Goal: Task Accomplishment & Management: Manage account settings

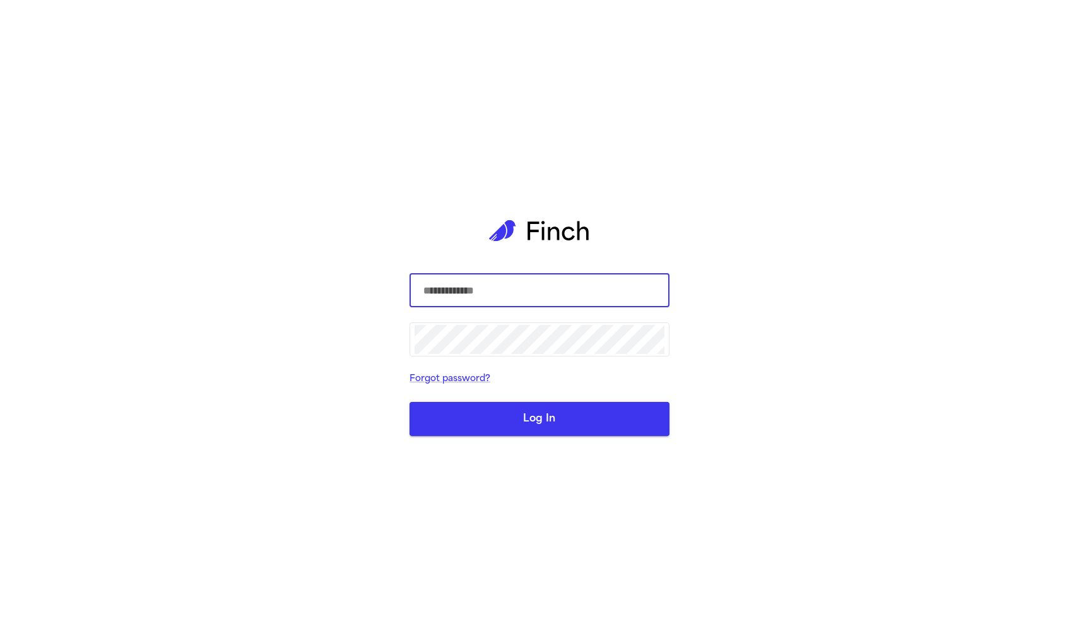
type input "**********"
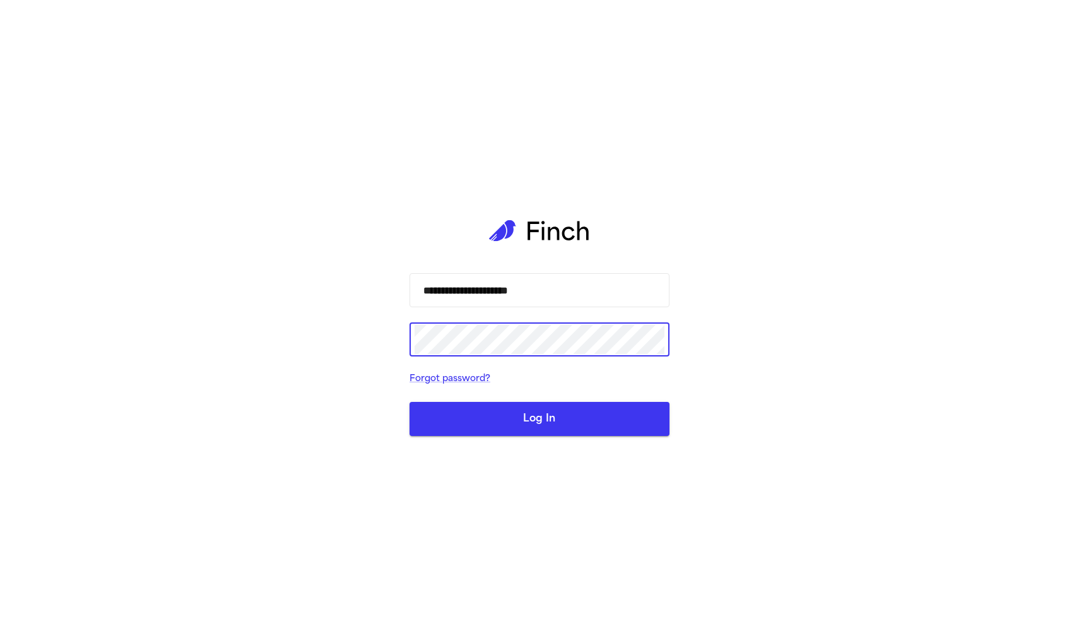
click at [481, 402] on button "Log In" at bounding box center [539, 419] width 260 height 34
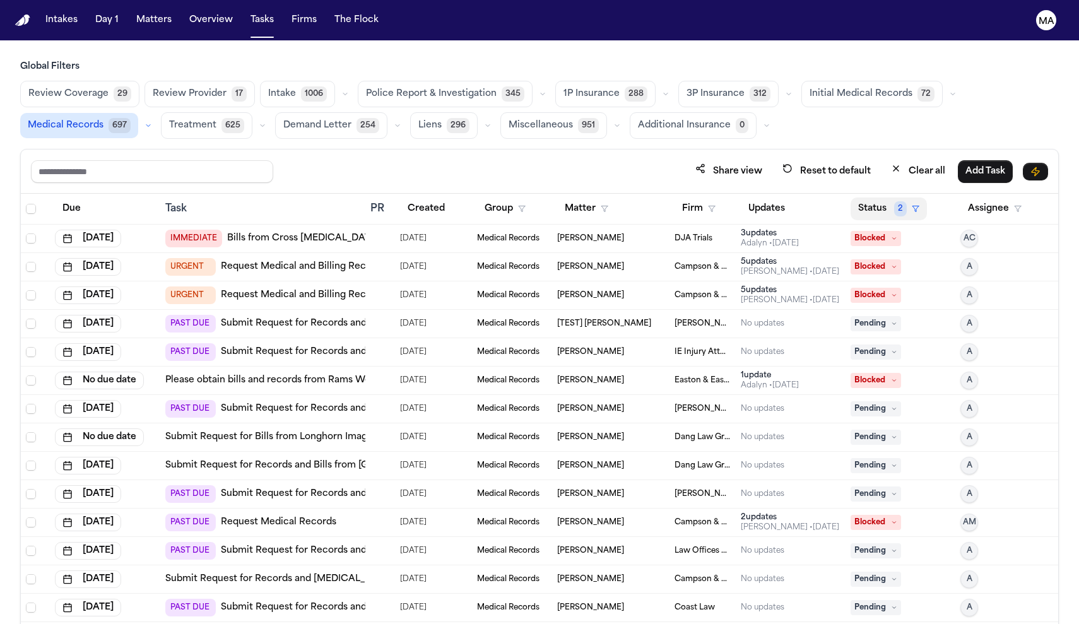
click at [894, 201] on span "2" at bounding box center [900, 208] width 13 height 15
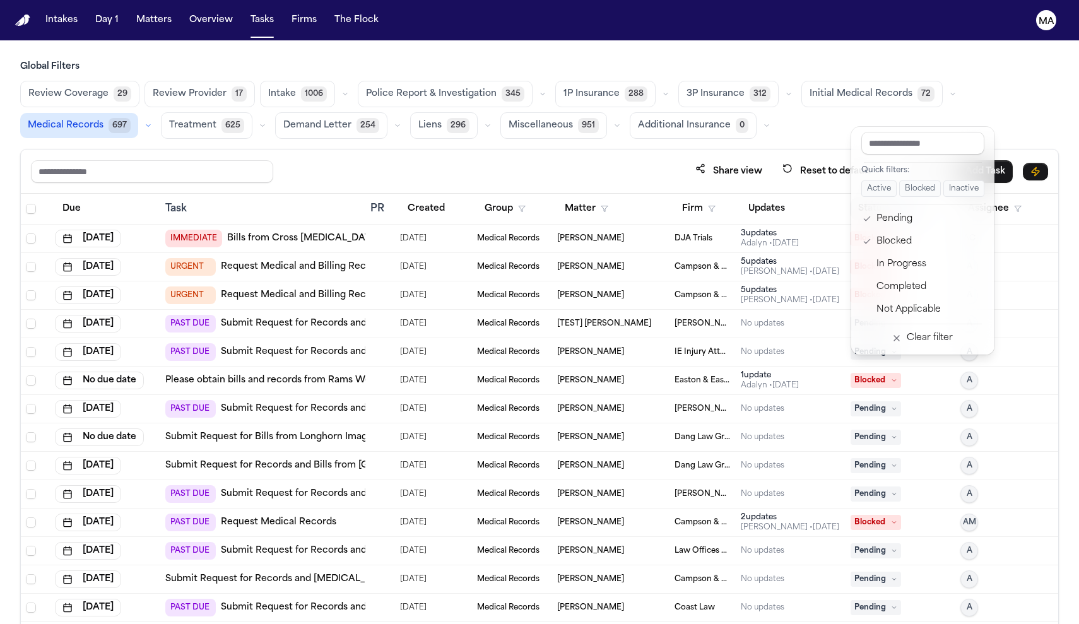
click at [751, 81] on div "Global Filters Review Coverage 29 Review Provider 17 Intake 1006 Police Report …" at bounding box center [539, 370] width 1039 height 619
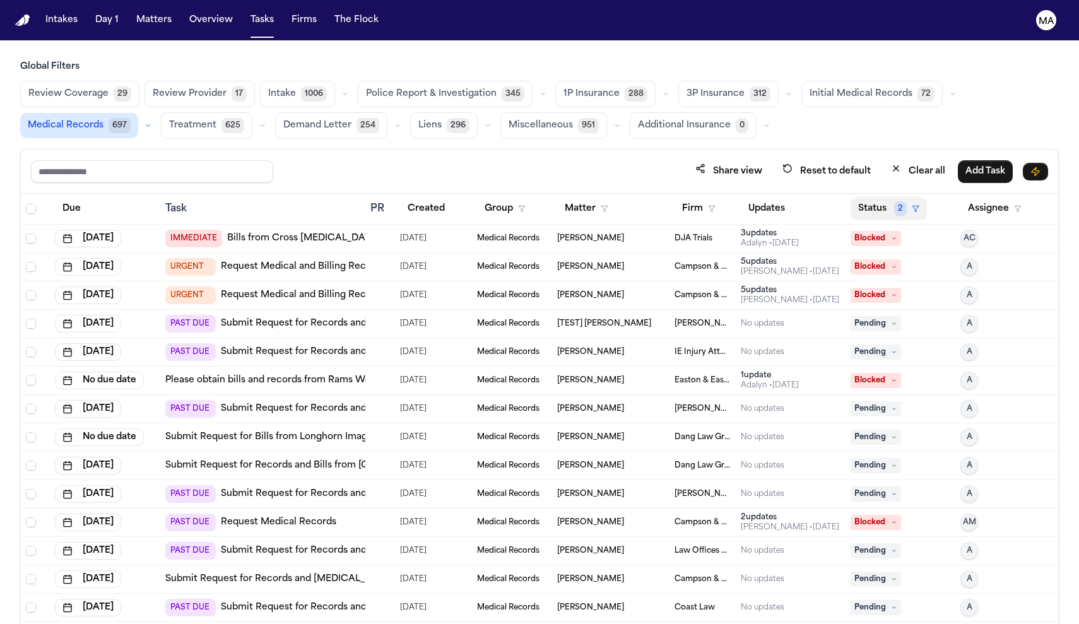
click at [867, 197] on button "Status 2" at bounding box center [889, 208] width 76 height 23
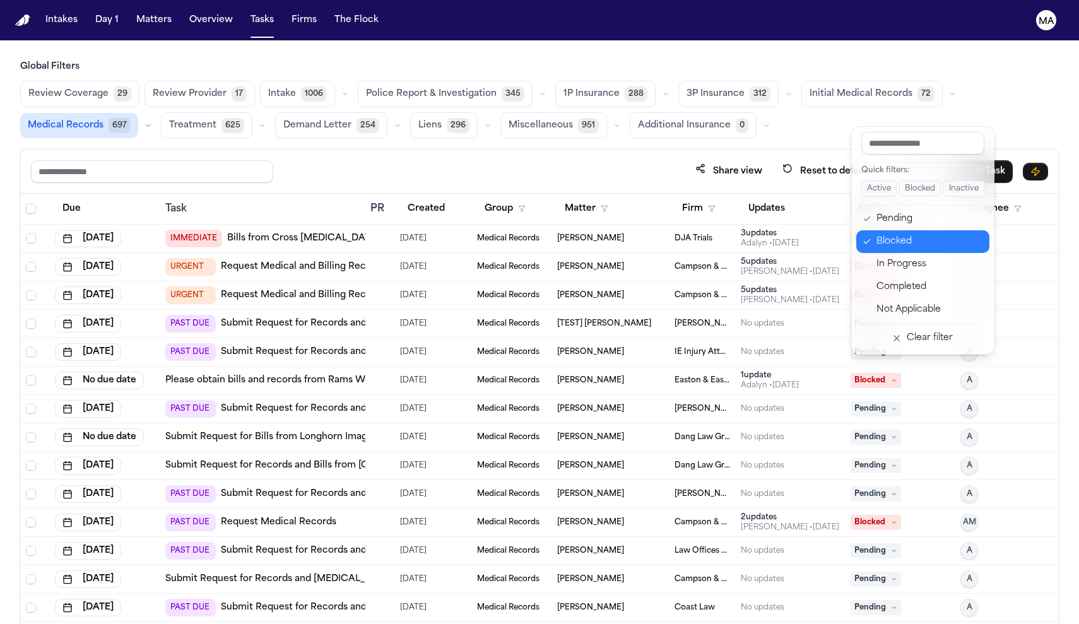
click at [876, 234] on div "Blocked" at bounding box center [928, 241] width 105 height 15
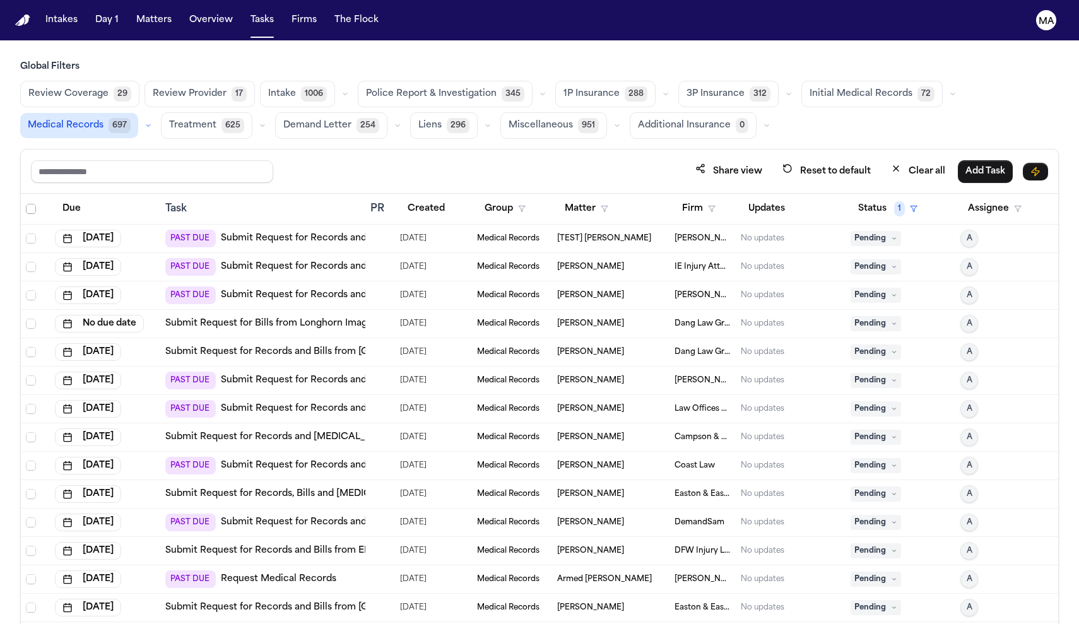
click at [26, 204] on span "Select all" at bounding box center [31, 209] width 10 height 10
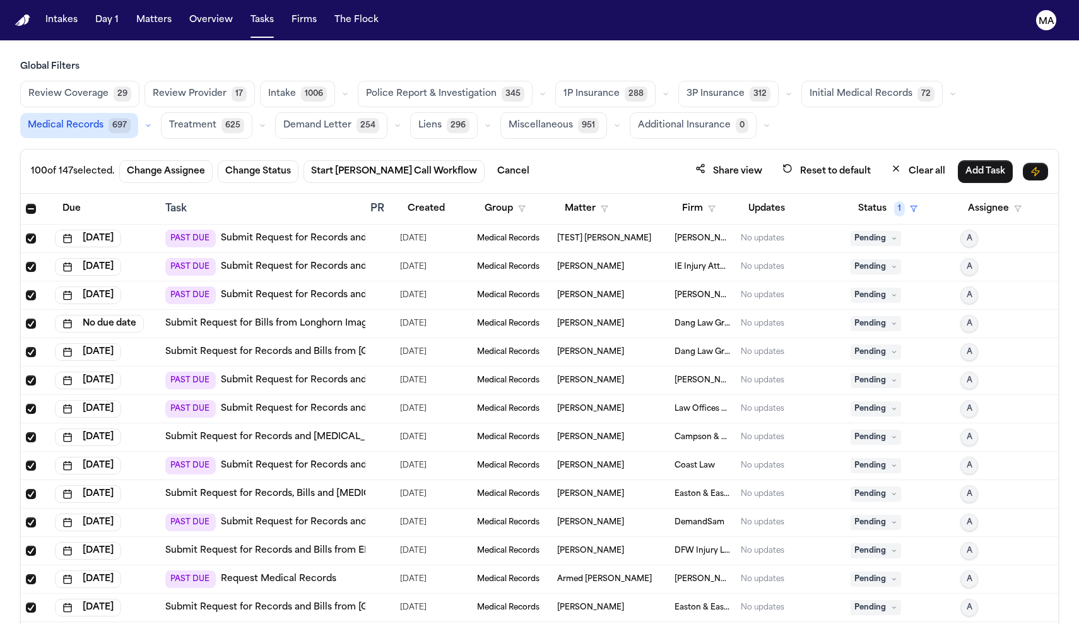
click at [26, 204] on span "Select all" at bounding box center [31, 209] width 10 height 10
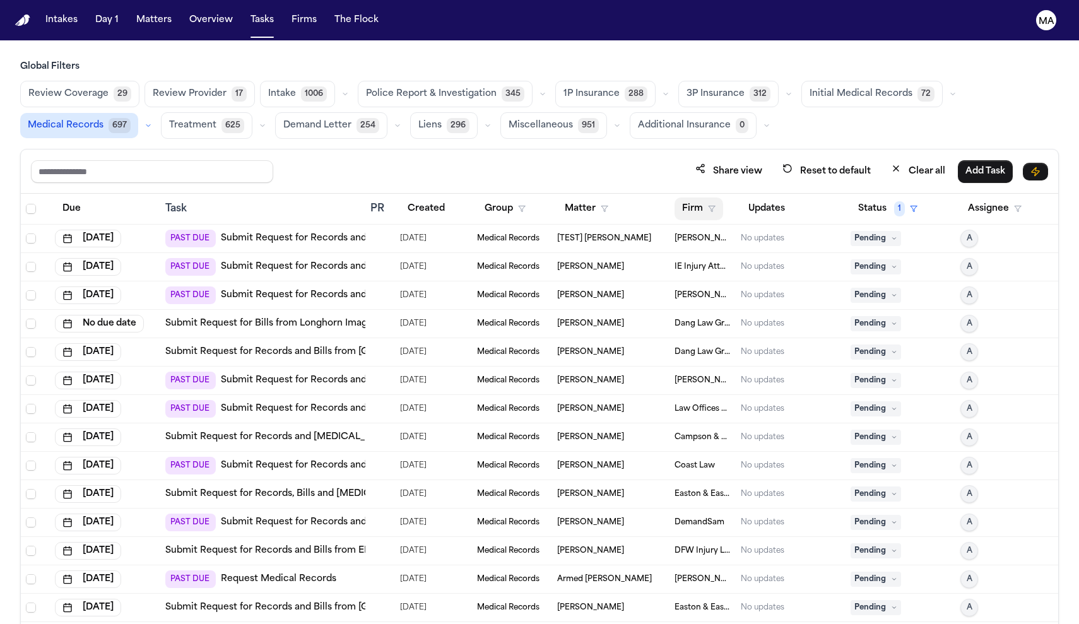
click at [688, 197] on button "Firm" at bounding box center [698, 208] width 49 height 23
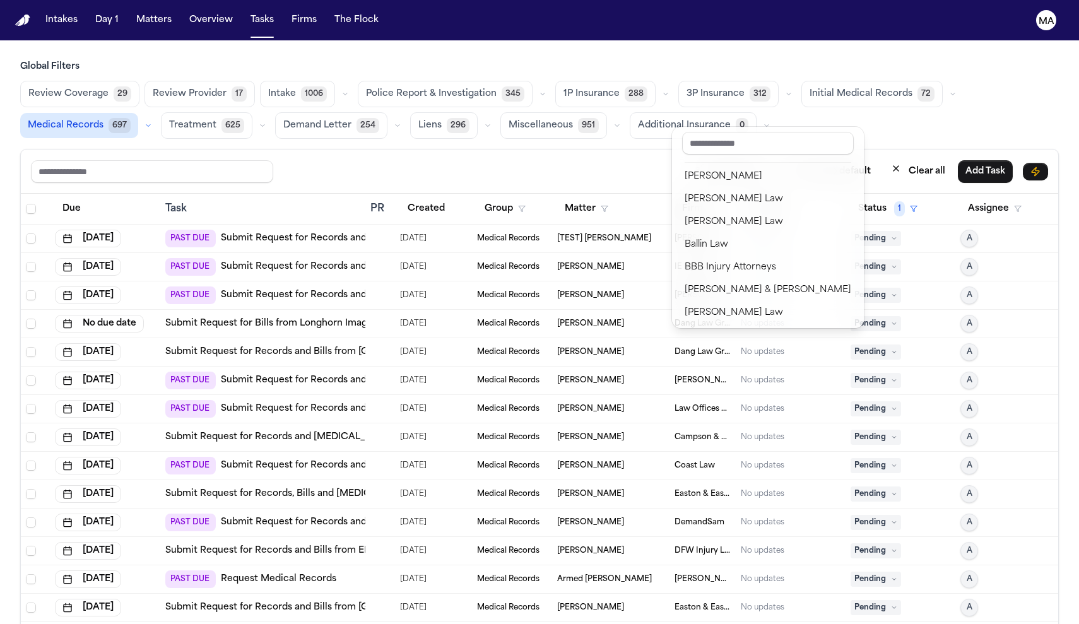
click at [547, 81] on div "Global Filters Review Coverage 29 Review Provider 17 Intake 1006 Police Report …" at bounding box center [539, 370] width 1039 height 619
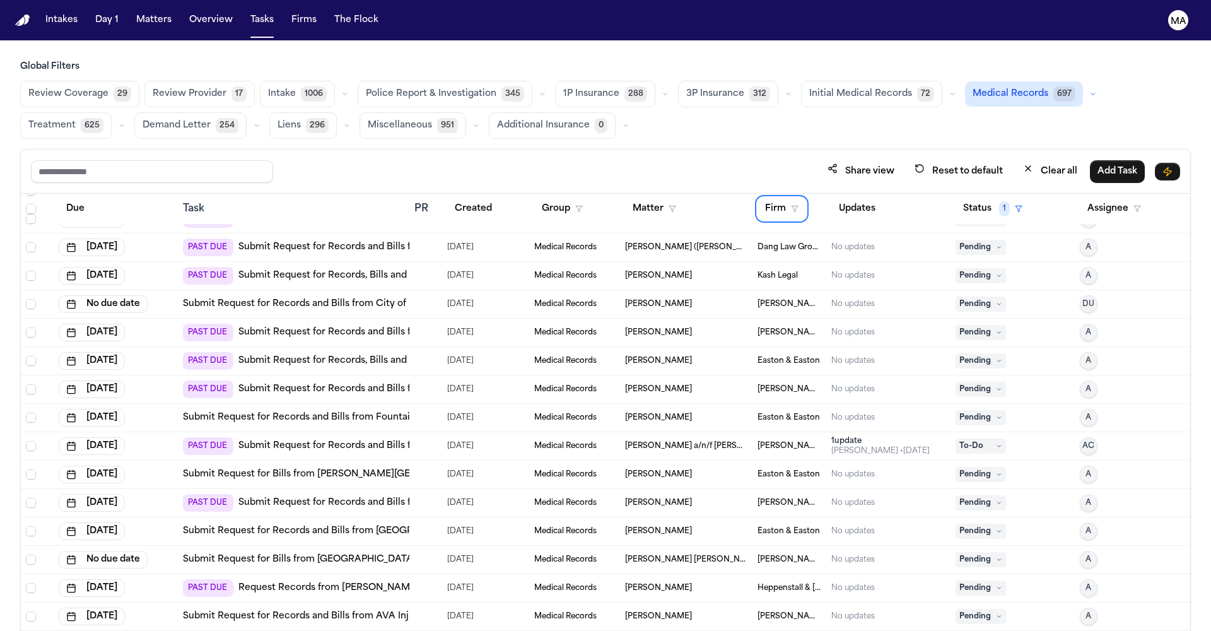
scroll to position [2106, 0]
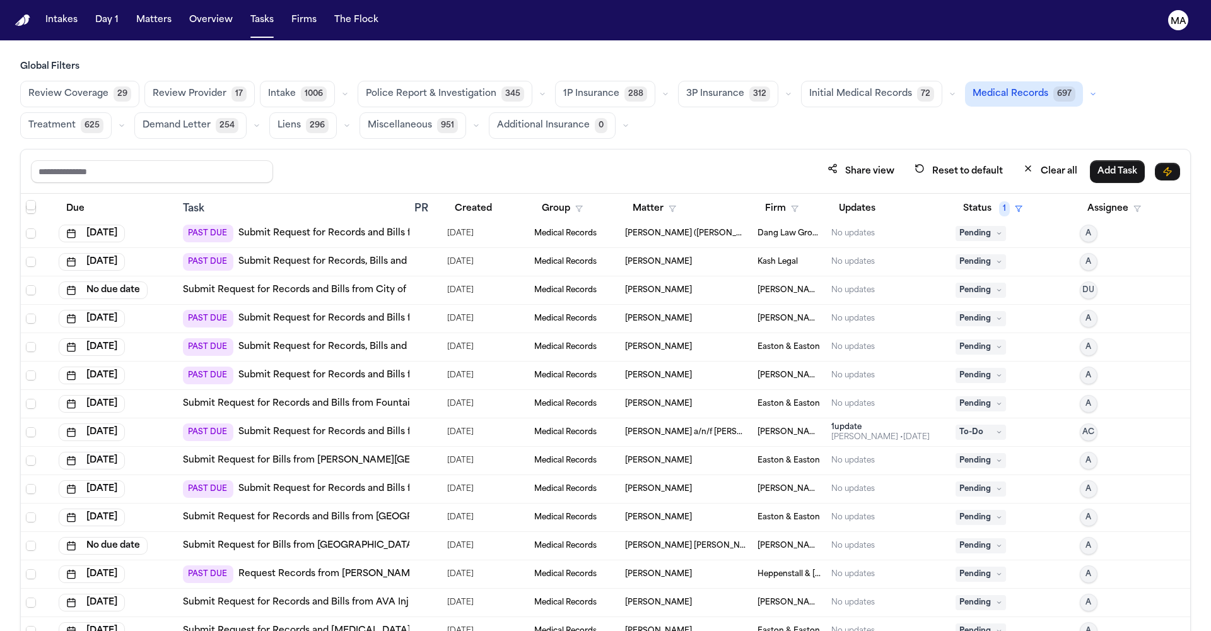
click at [287, 539] on link "Submit Request for Bills from [GEOGRAPHIC_DATA] [US_STATE][GEOGRAPHIC_DATA] – […" at bounding box center [430, 545] width 494 height 13
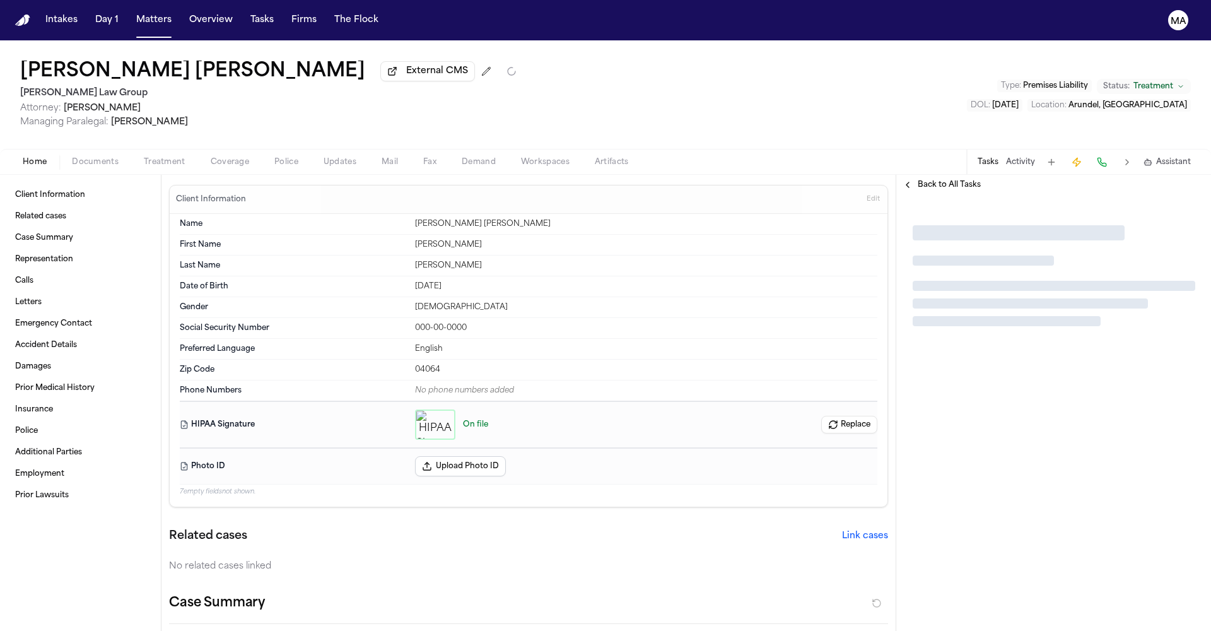
click at [72, 157] on span "Documents" at bounding box center [95, 162] width 47 height 10
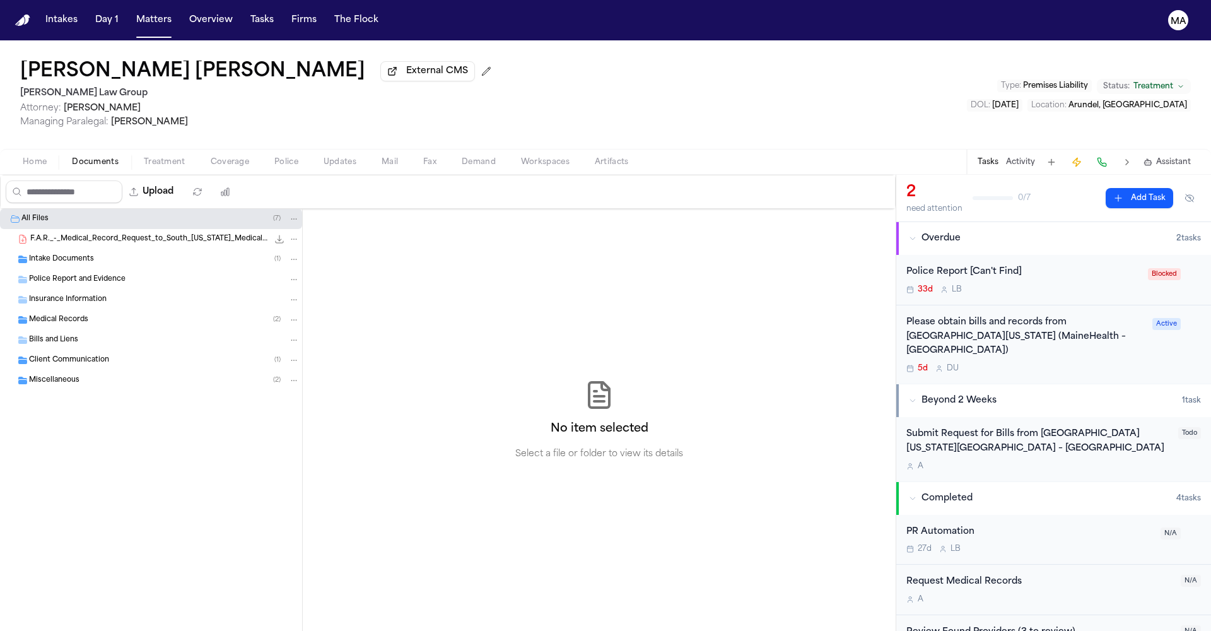
click at [79, 249] on div "Intake Documents ( 1 )" at bounding box center [151, 259] width 302 height 20
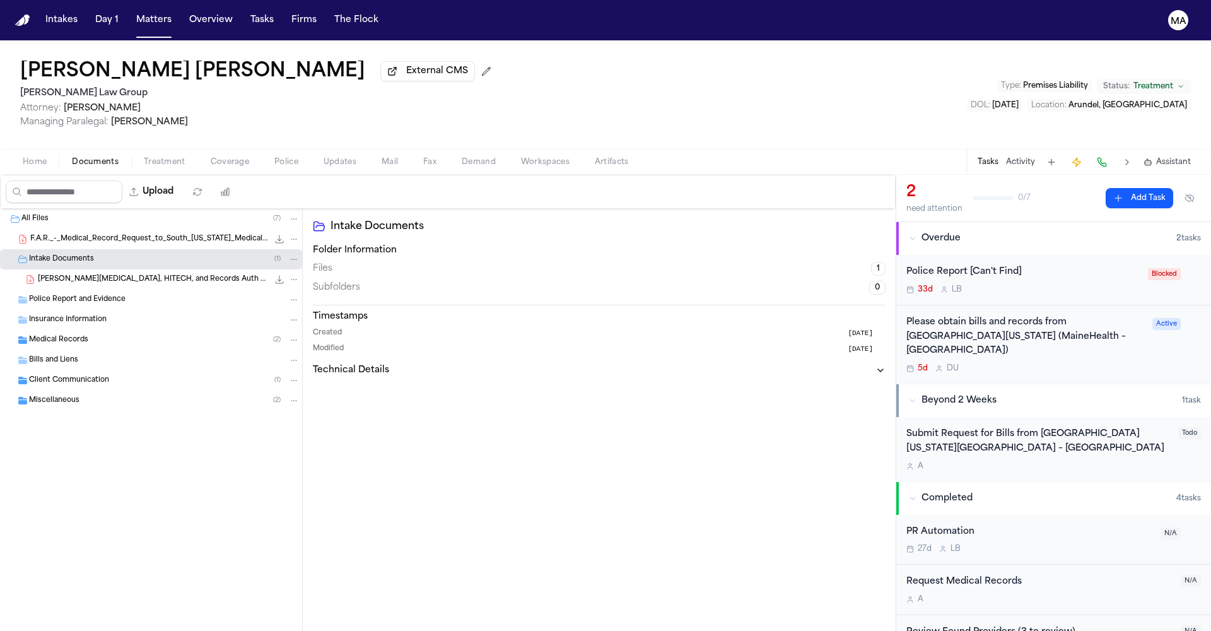
click at [88, 269] on div "[PERSON_NAME][MEDICAL_DATA], HITECH, and Records Auth Packet - Undated 718.9 KB…" at bounding box center [151, 279] width 302 height 20
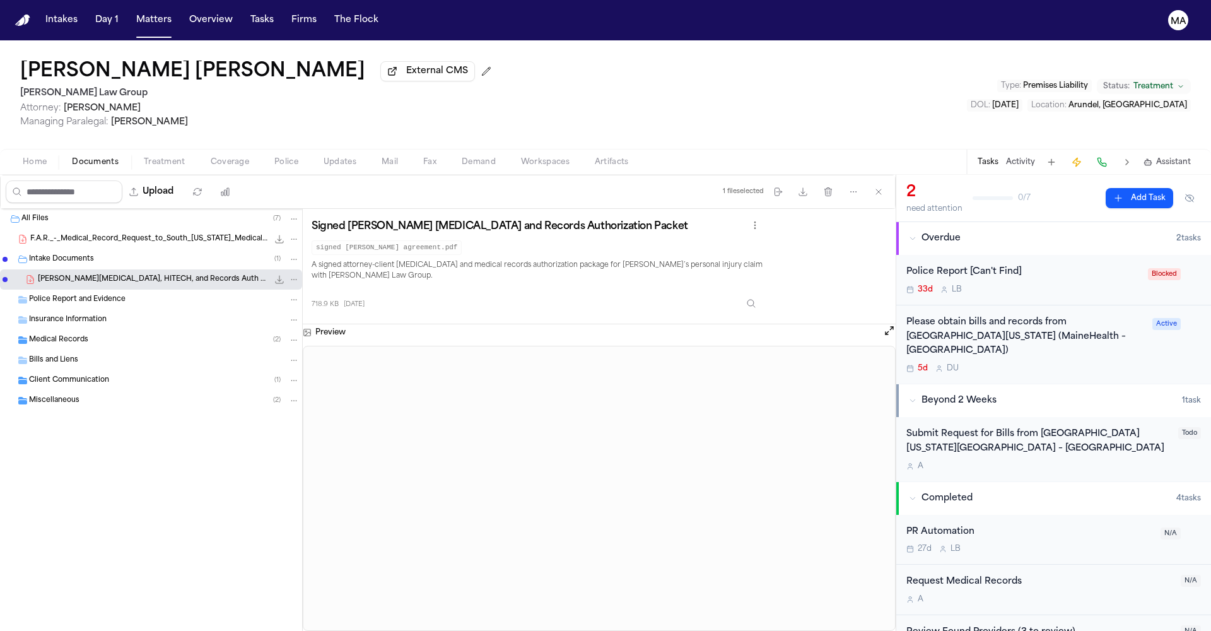
click at [23, 157] on span "Home" at bounding box center [35, 162] width 24 height 10
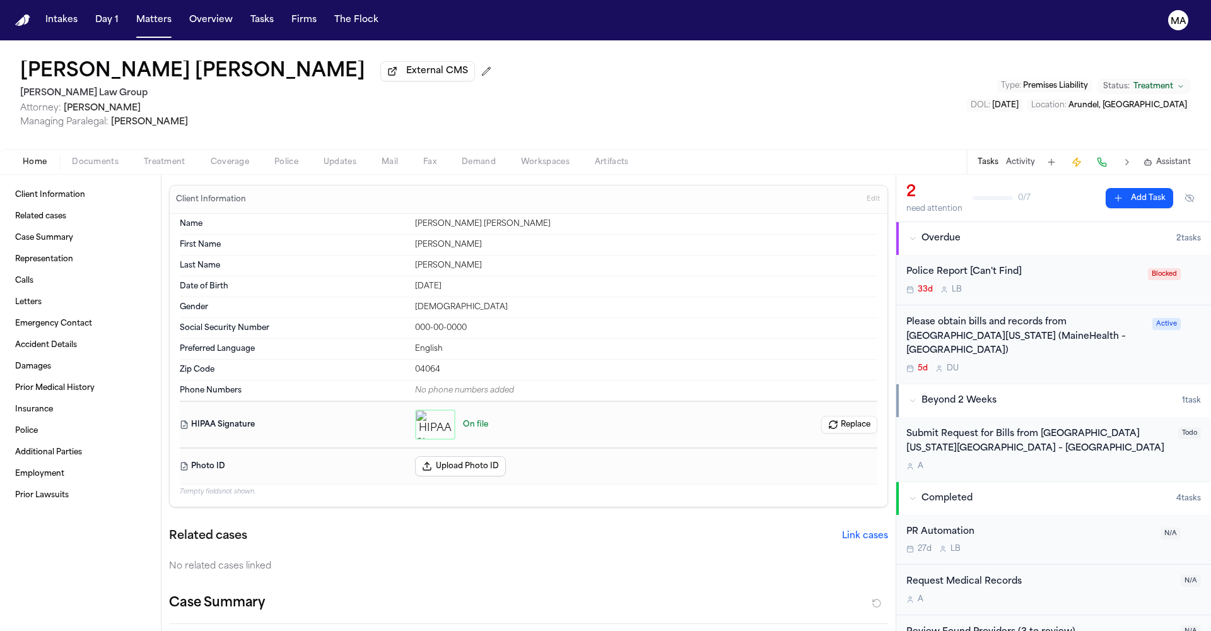
click at [430, 420] on icon "button" at bounding box center [435, 425] width 10 height 10
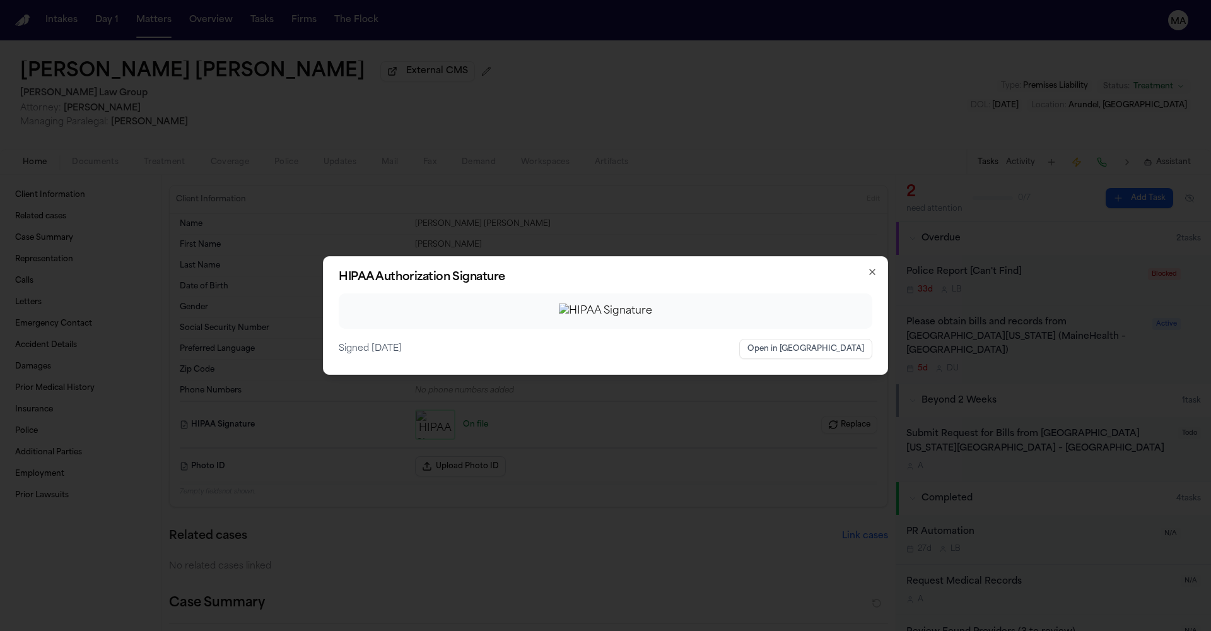
click at [870, 269] on icon "button" at bounding box center [872, 271] width 5 height 5
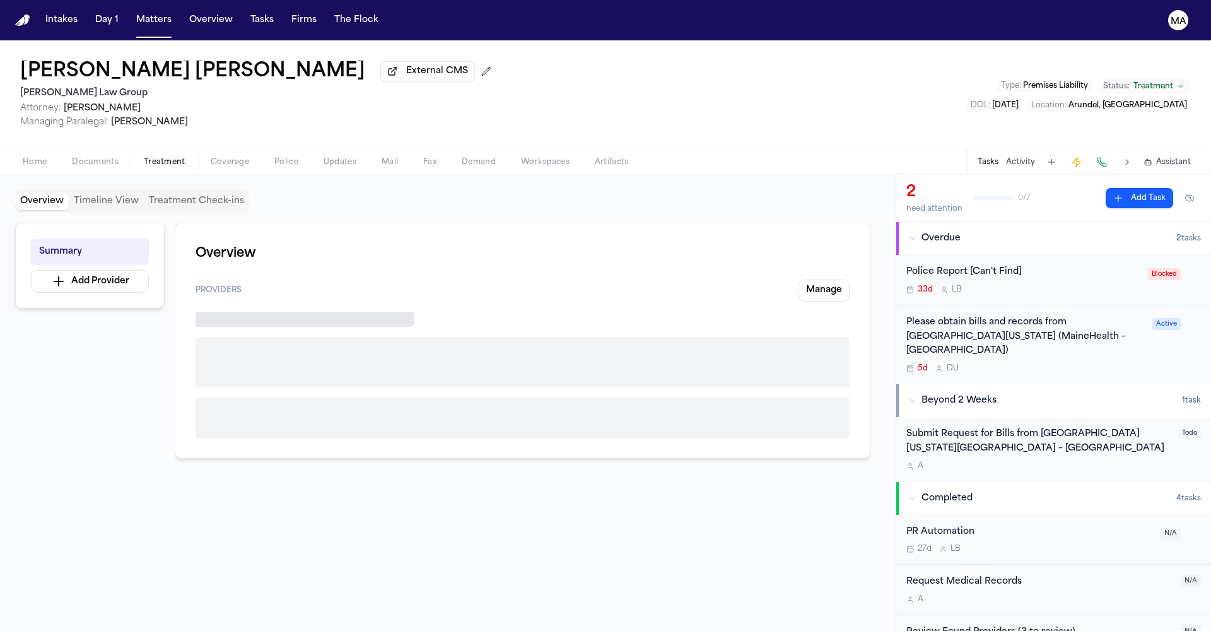
click at [144, 157] on span "Treatment" at bounding box center [165, 162] width 42 height 10
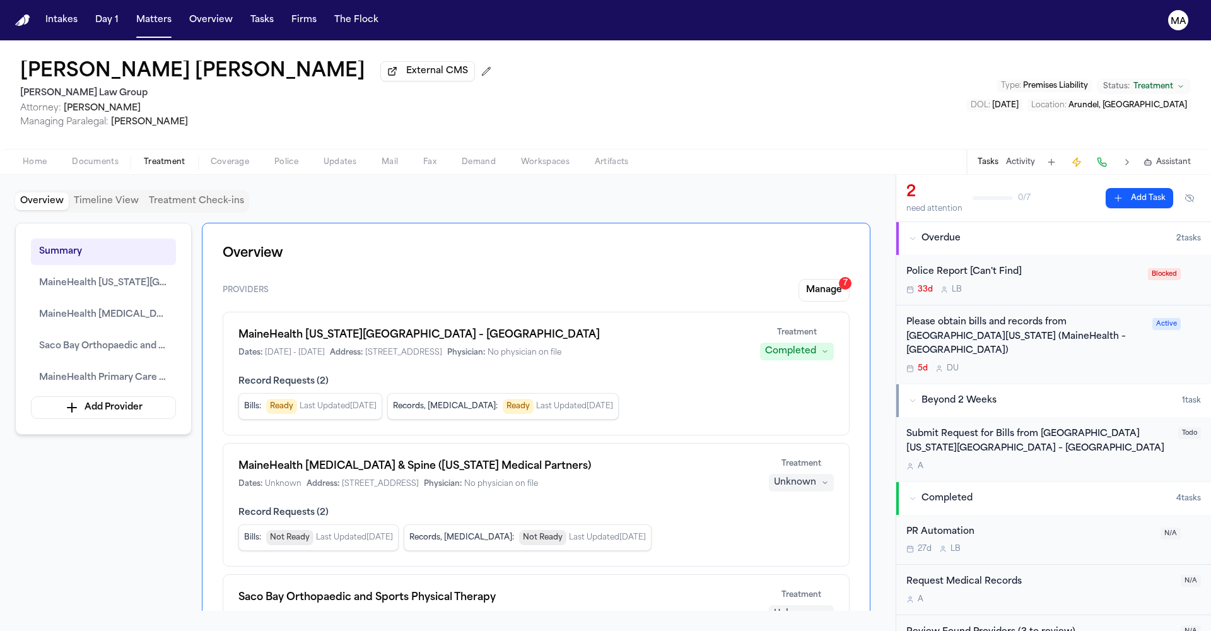
scroll to position [287, 0]
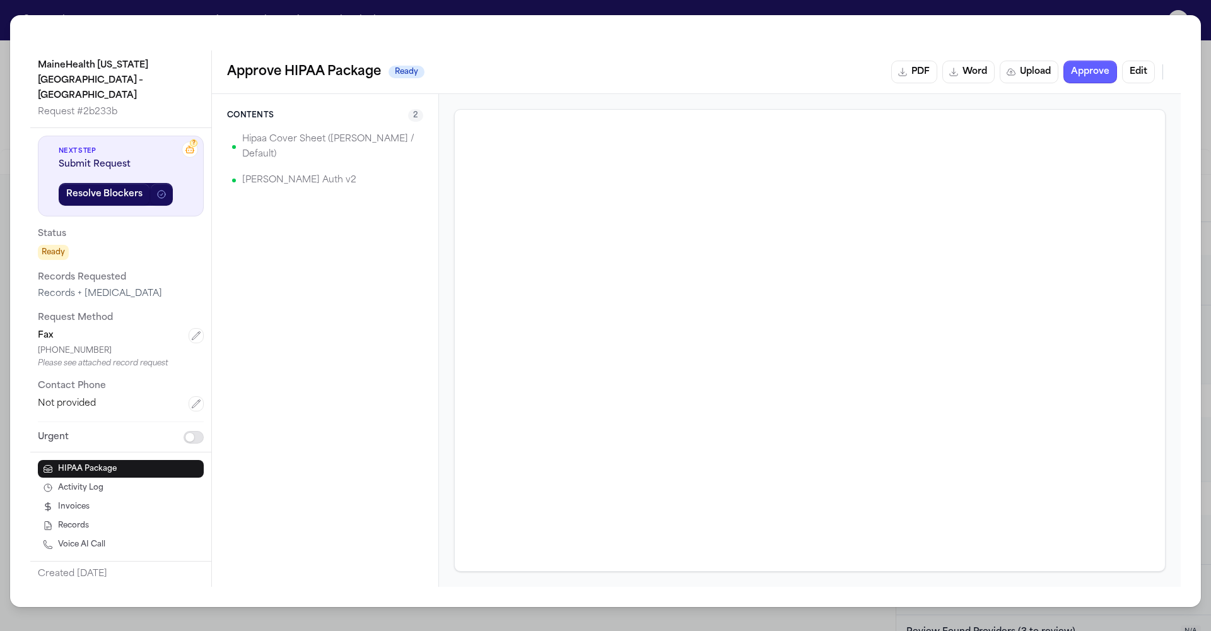
click at [449, 10] on div "MaineHealth [US_STATE][GEOGRAPHIC_DATA] – [GEOGRAPHIC_DATA] Request # 2b233b ? …" at bounding box center [605, 315] width 1211 height 631
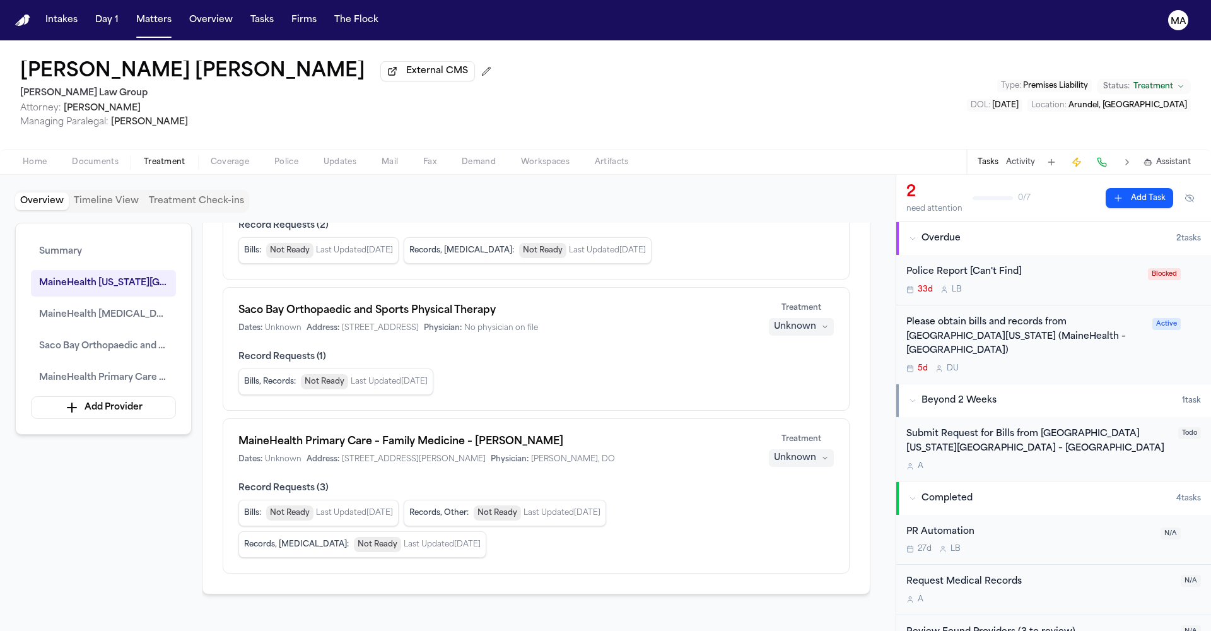
click at [72, 157] on span "Documents" at bounding box center [95, 162] width 47 height 10
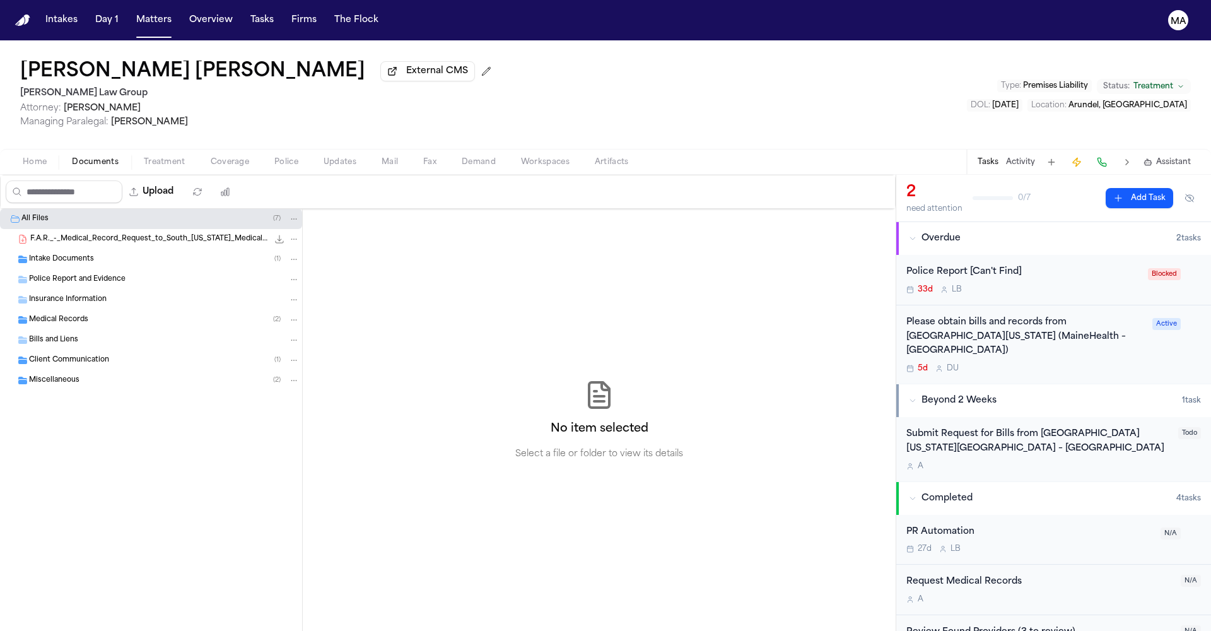
click at [64, 234] on span "F.A.R._-_Medical_Record_Request_to_South_[US_STATE]_Medical_Center.pdf" at bounding box center [149, 239] width 238 height 11
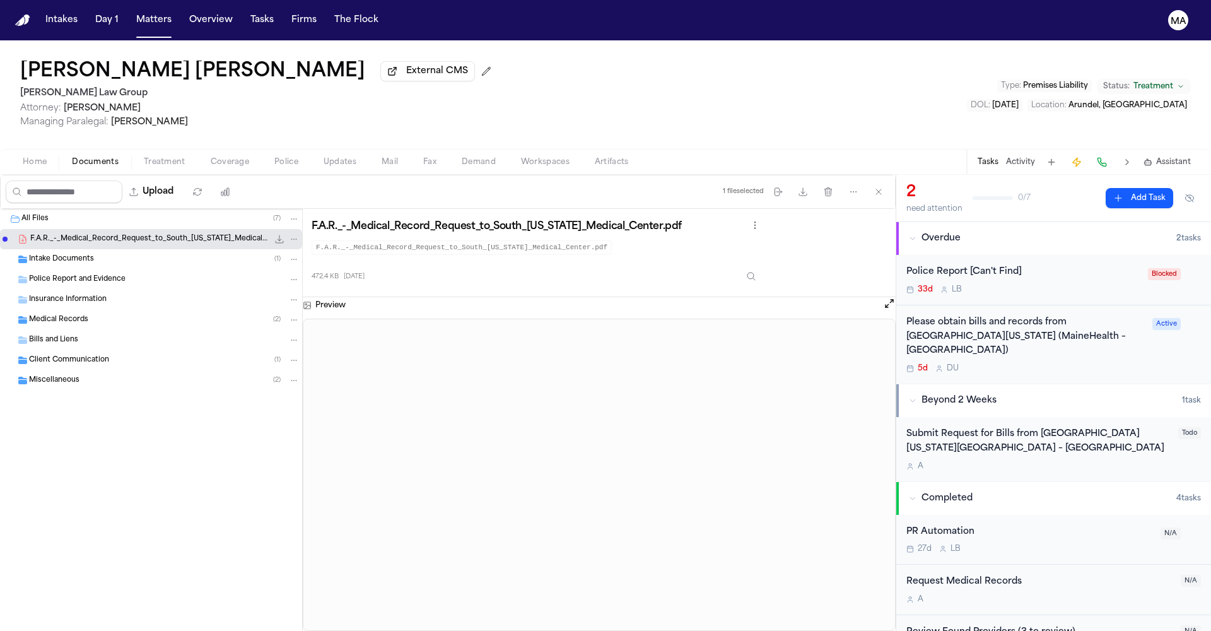
click at [55, 249] on div "Intake Documents ( 1 )" at bounding box center [151, 259] width 302 height 20
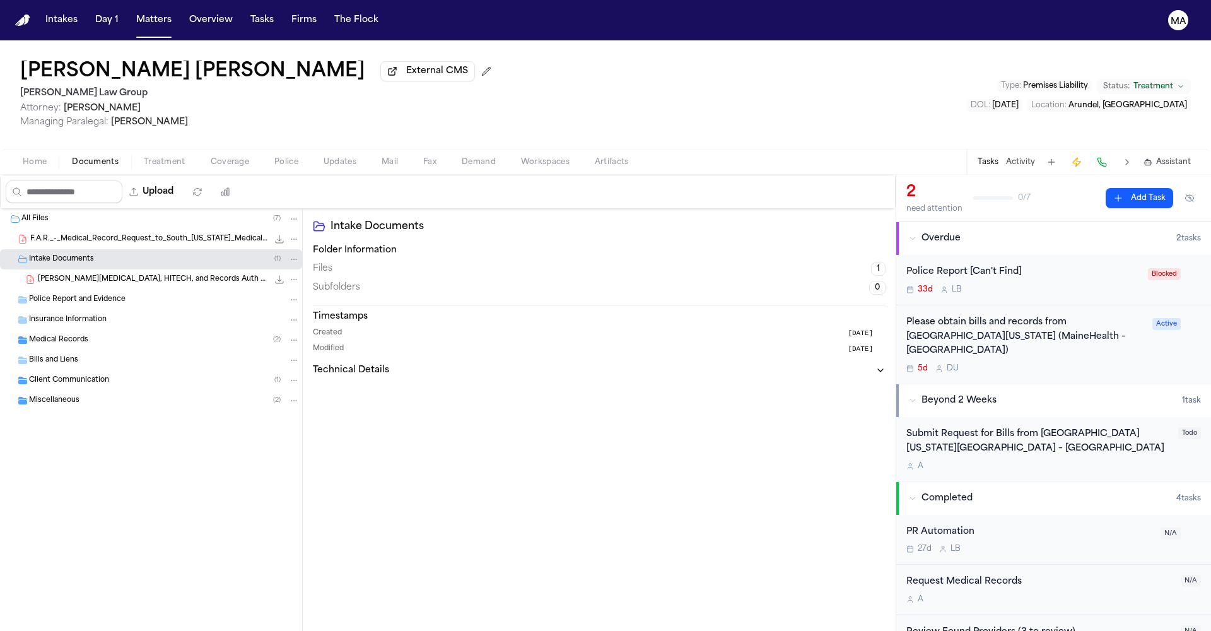
click at [74, 290] on div "Police Report and Evidence" at bounding box center [151, 300] width 302 height 20
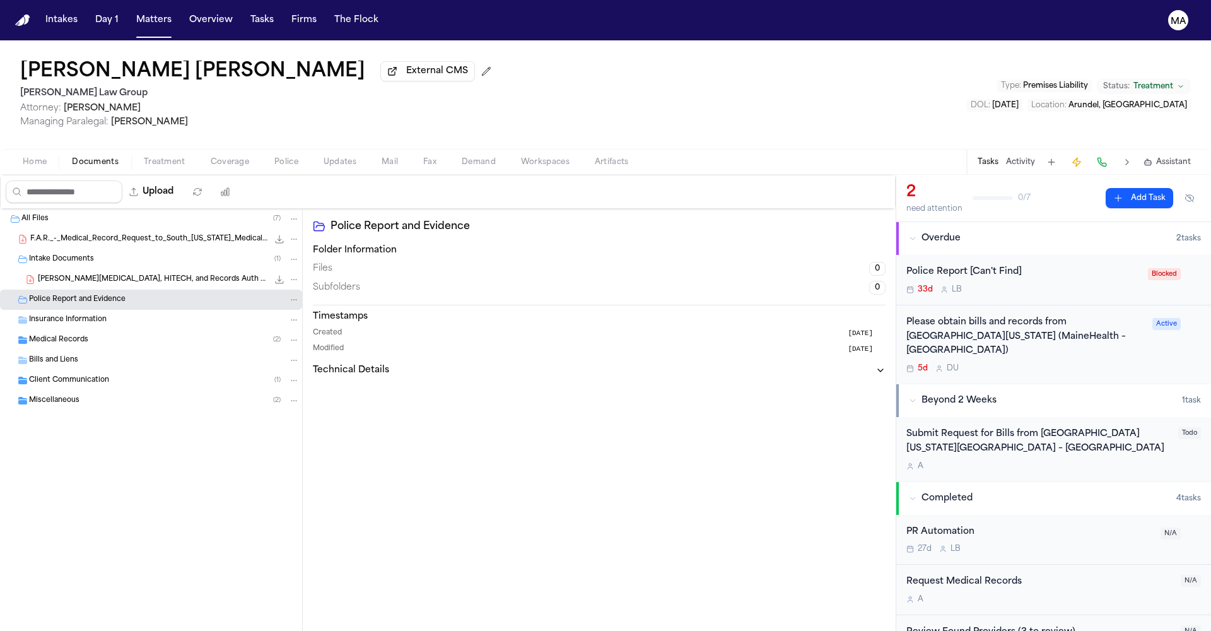
click at [74, 269] on div "F. Roy - Retainer, HITECH, and Records Auth Packet - Undated 718.9 KB • PDF" at bounding box center [151, 279] width 302 height 20
